Goal: Entertainment & Leisure: Consume media (video, audio)

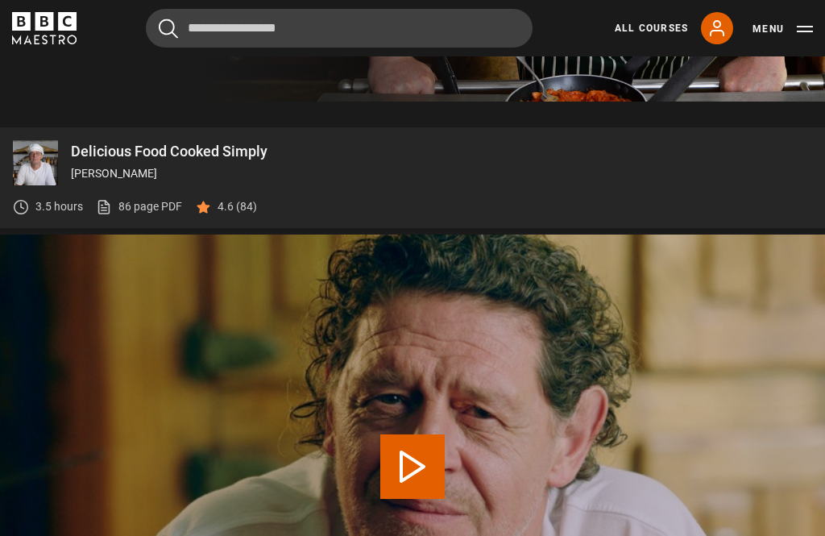
scroll to position [501, 0]
click at [642, 29] on link "All Courses" at bounding box center [650, 28] width 73 height 14
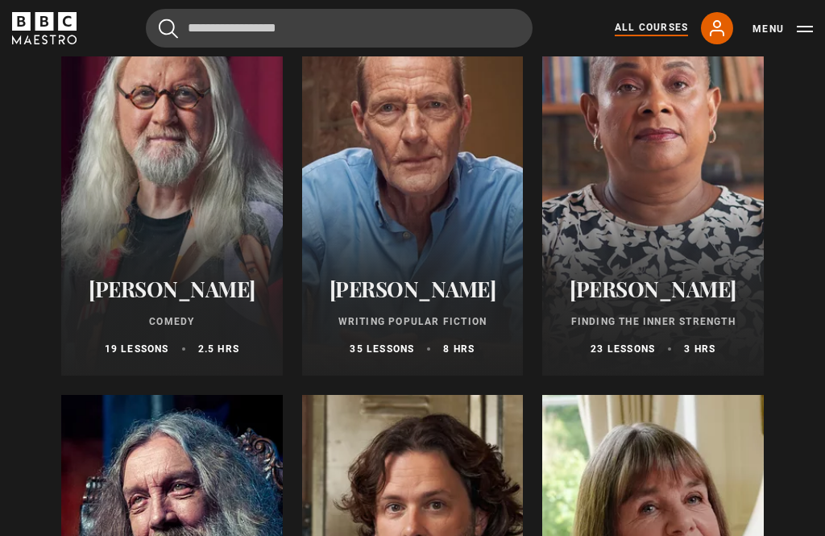
scroll to position [3919, 0]
click at [702, 191] on div at bounding box center [652, 183] width 221 height 387
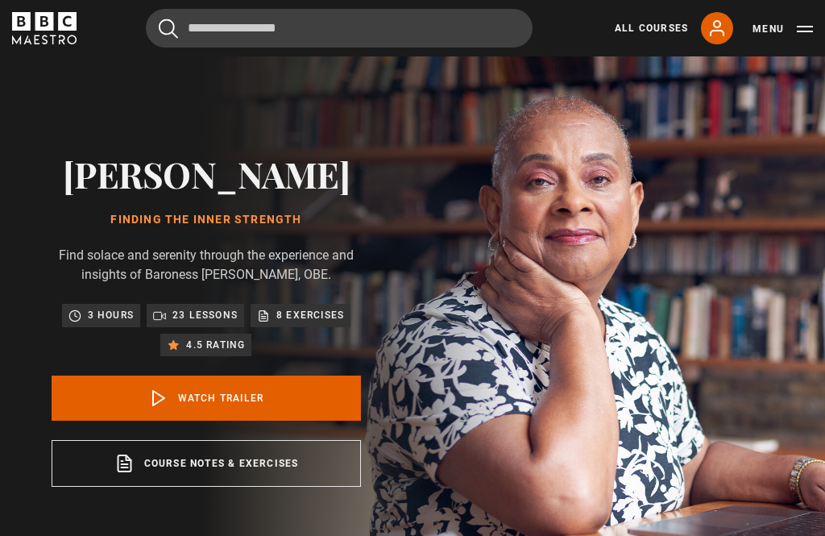
click at [307, 407] on link "Watch Trailer" at bounding box center [206, 397] width 309 height 45
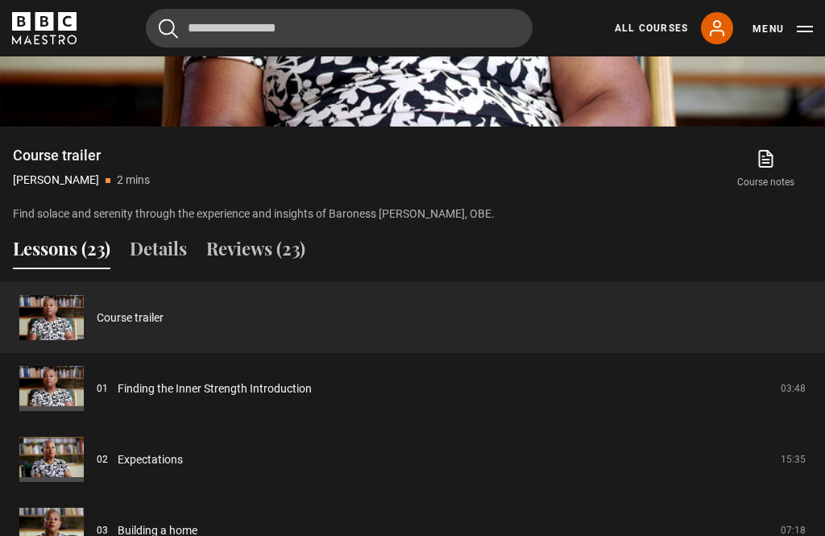
scroll to position [1059, 0]
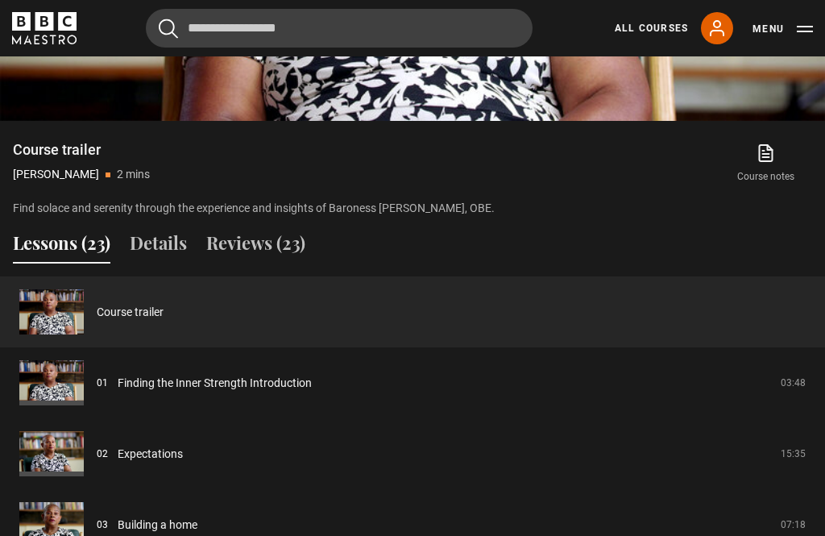
click at [0, 296] on html "Skip to main content Cancel Courses Previous courses Next courses Agatha Christ…" at bounding box center [412, 462] width 825 height 3043
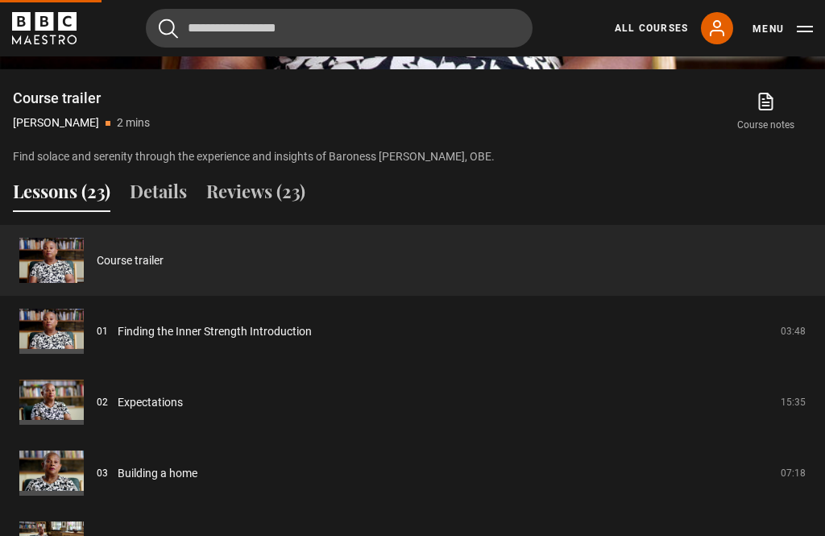
click at [118, 340] on link "Finding the Inner Strength Introduction" at bounding box center [215, 331] width 194 height 17
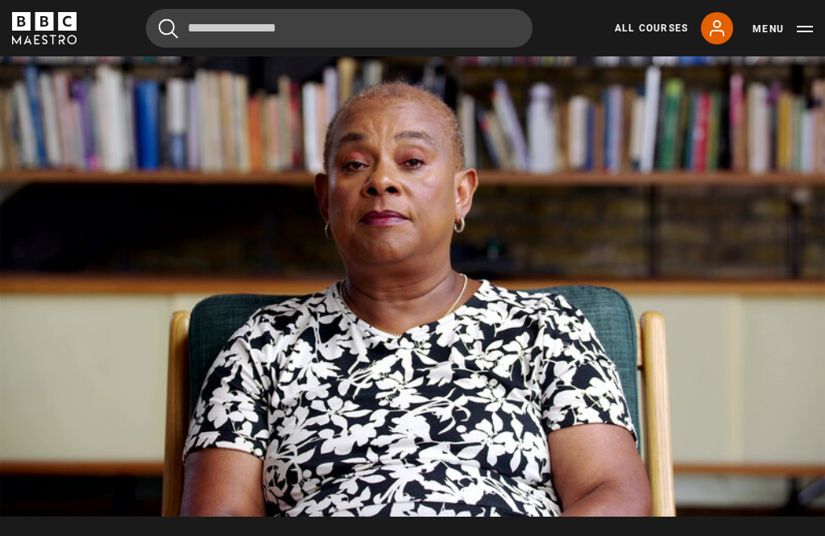
scroll to position [663, 0]
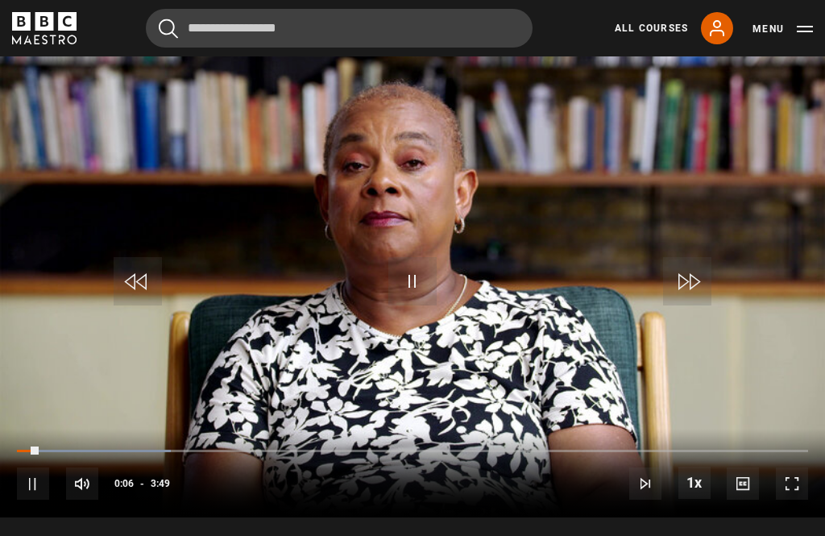
click at [788, 440] on div "10s Skip Back 10 seconds Pause 10s Skip Forward 10 seconds Loaded : 19.48% Paus…" at bounding box center [412, 472] width 825 height 89
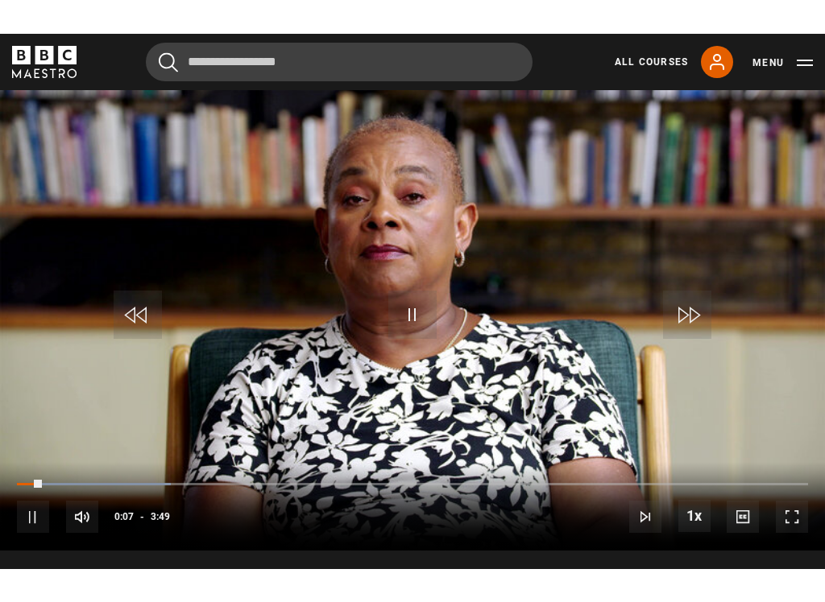
scroll to position [0, 0]
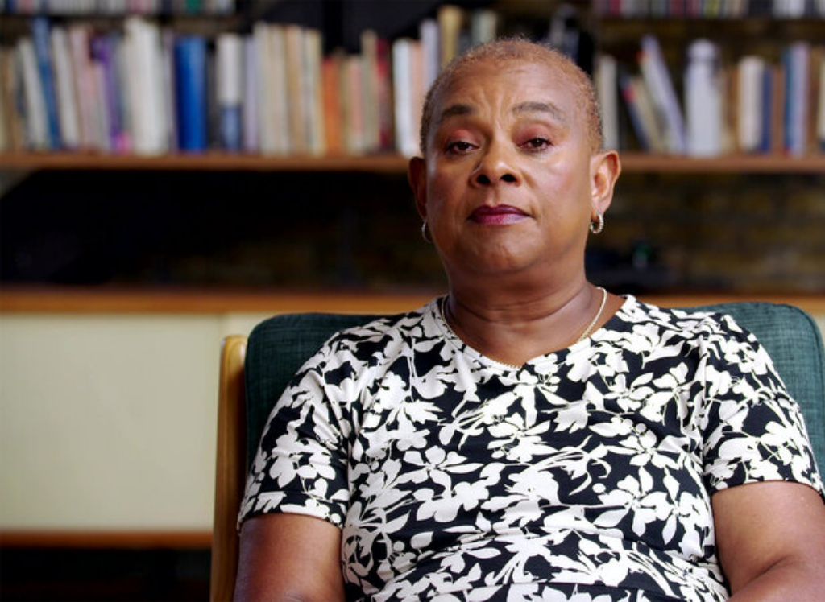
click at [281, 529] on video-js "Video Player is loading. Play Lesson Finding the Inner Strength Introduction 10…" at bounding box center [412, 301] width 825 height 602
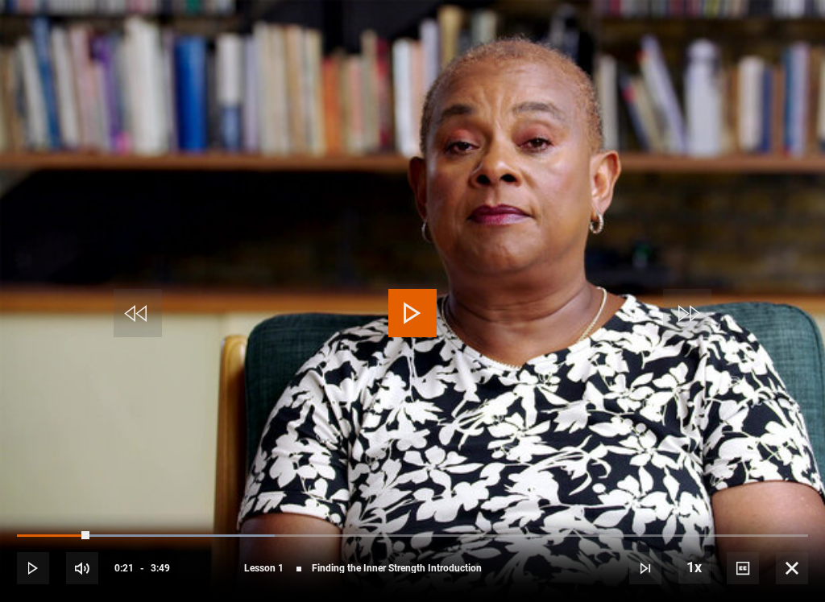
click at [404, 323] on span "Video Player" at bounding box center [412, 313] width 48 height 48
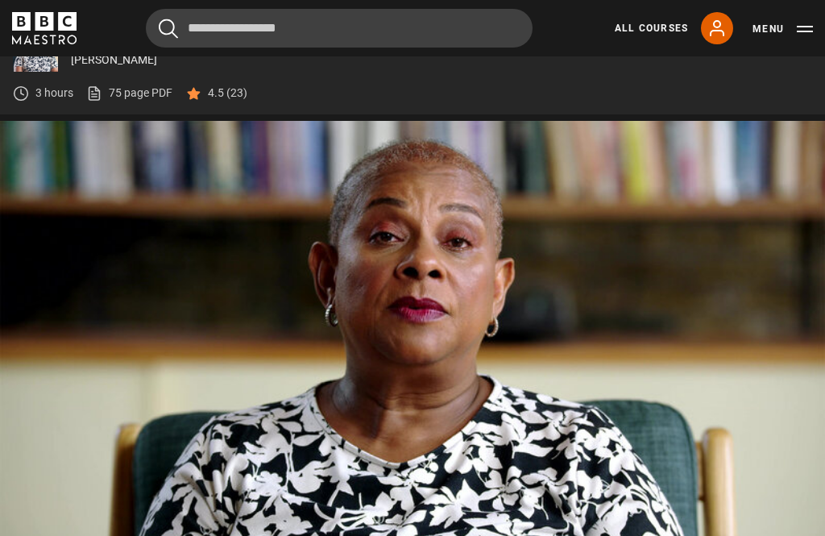
scroll to position [656, 0]
